Goal: Information Seeking & Learning: Learn about a topic

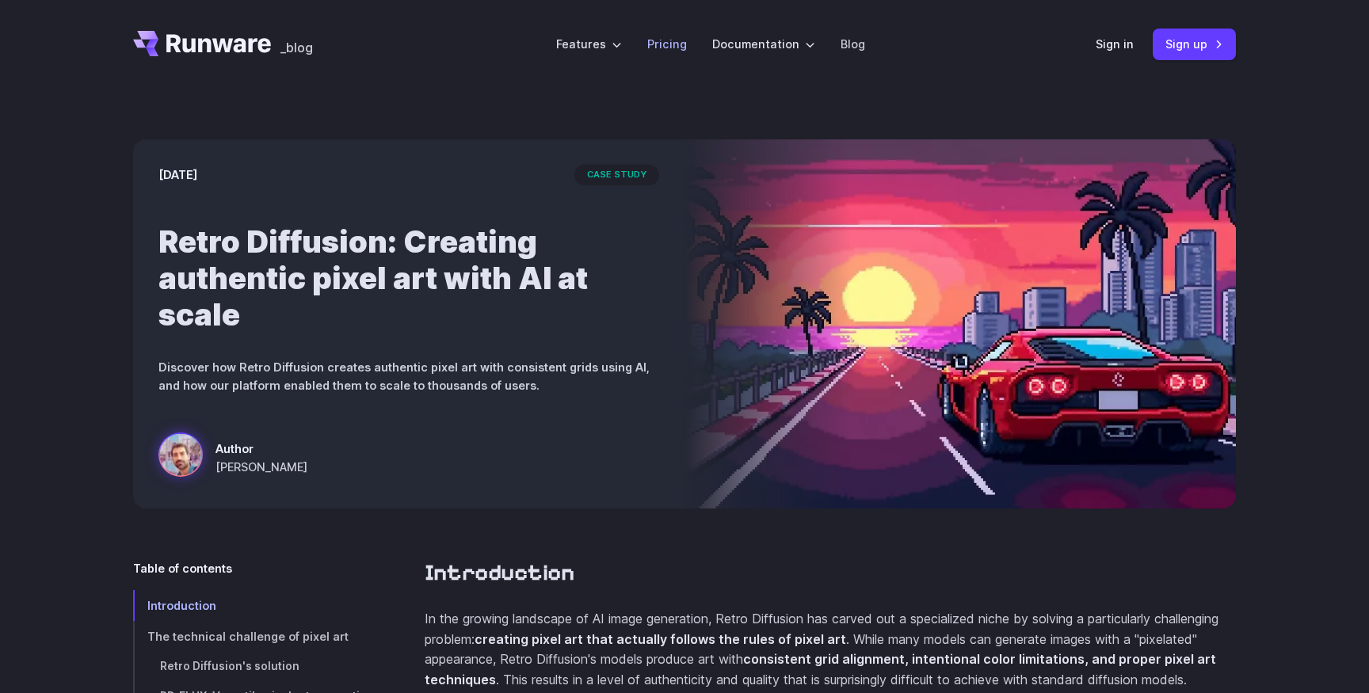
click at [674, 44] on link "Pricing" at bounding box center [667, 44] width 40 height 18
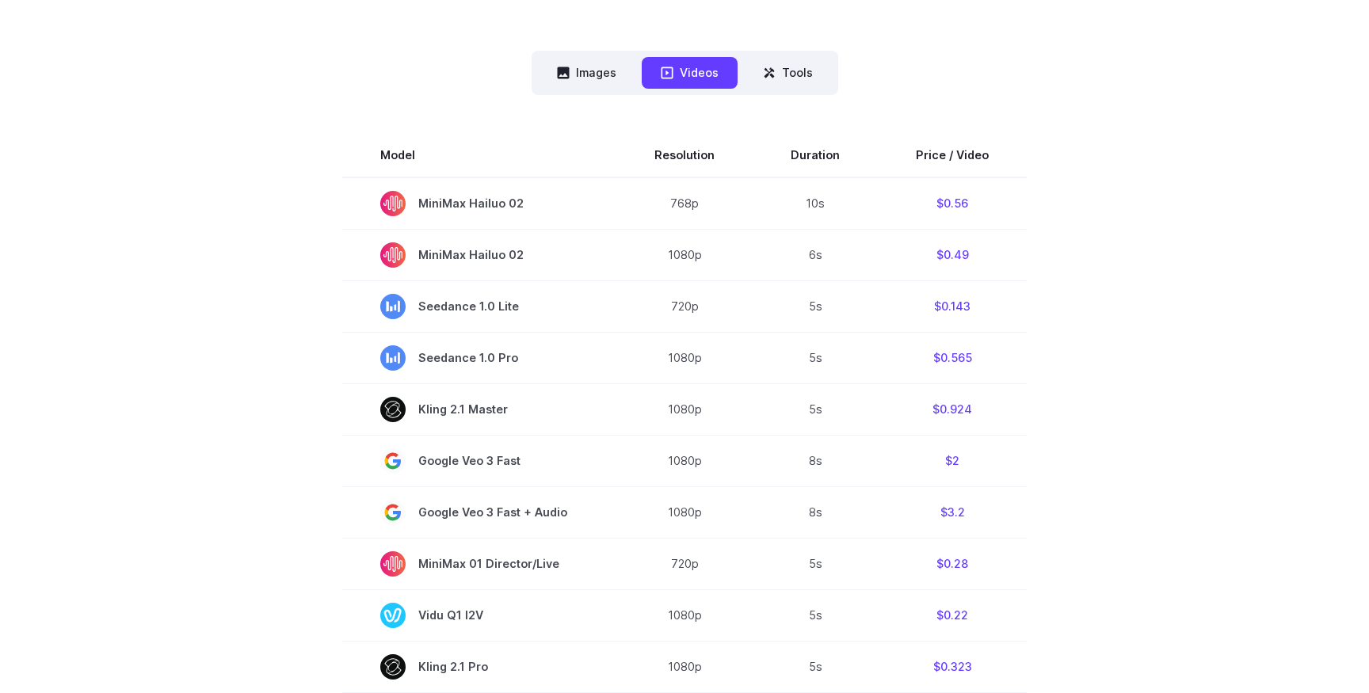
scroll to position [94, 0]
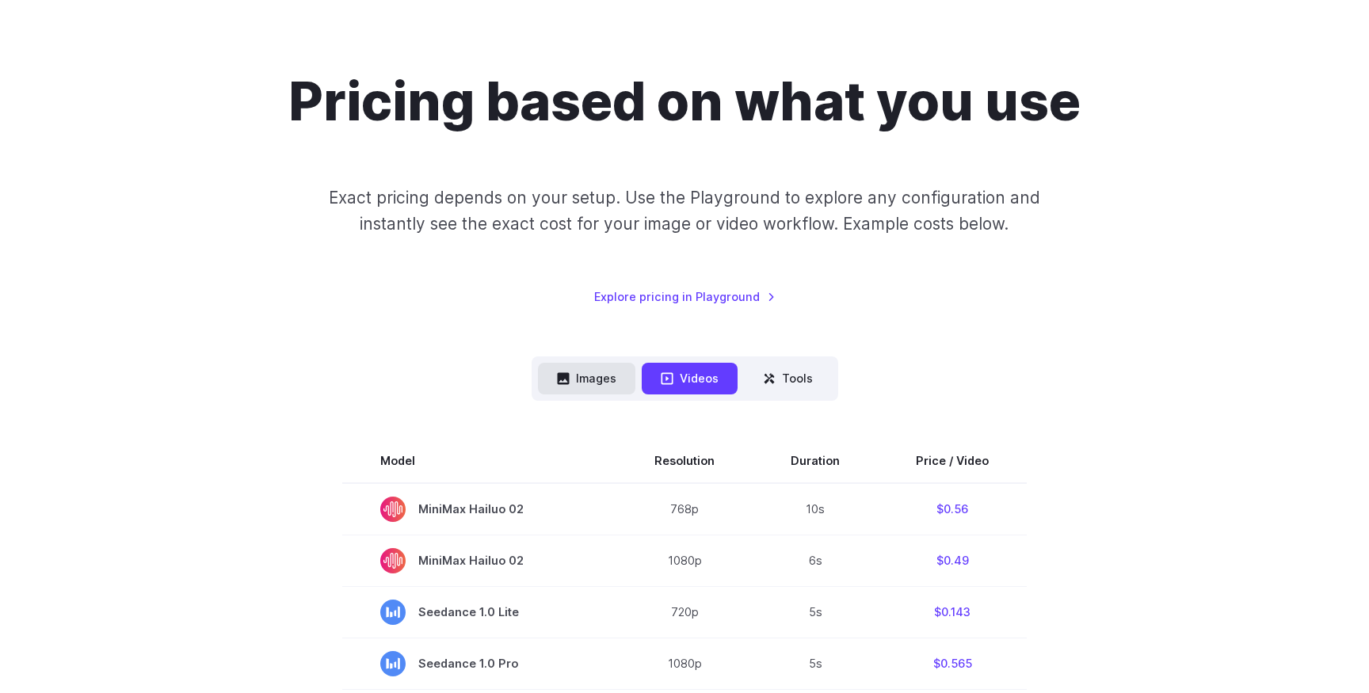
click at [607, 369] on button "Images" at bounding box center [586, 378] width 97 height 31
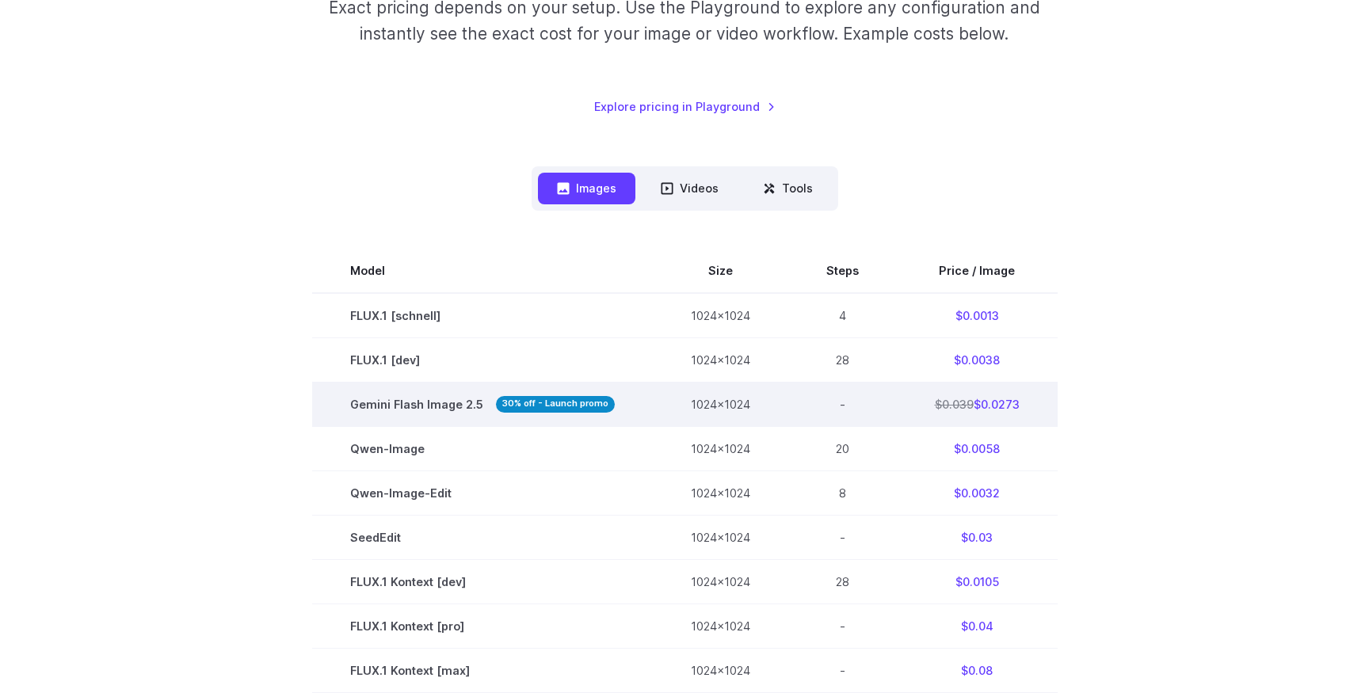
scroll to position [0, 0]
